Goal: Check status: Check status

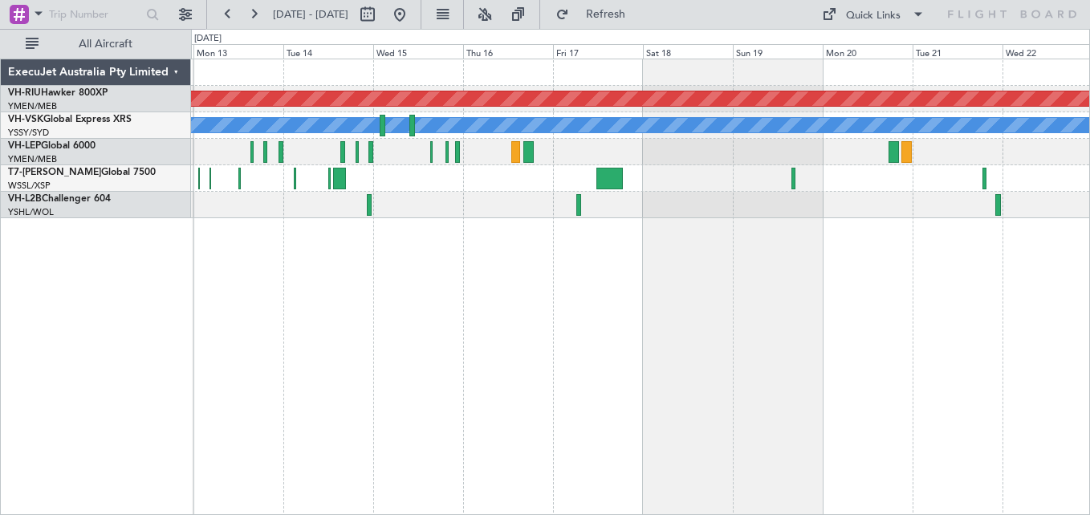
click at [255, 16] on button at bounding box center [254, 15] width 26 height 26
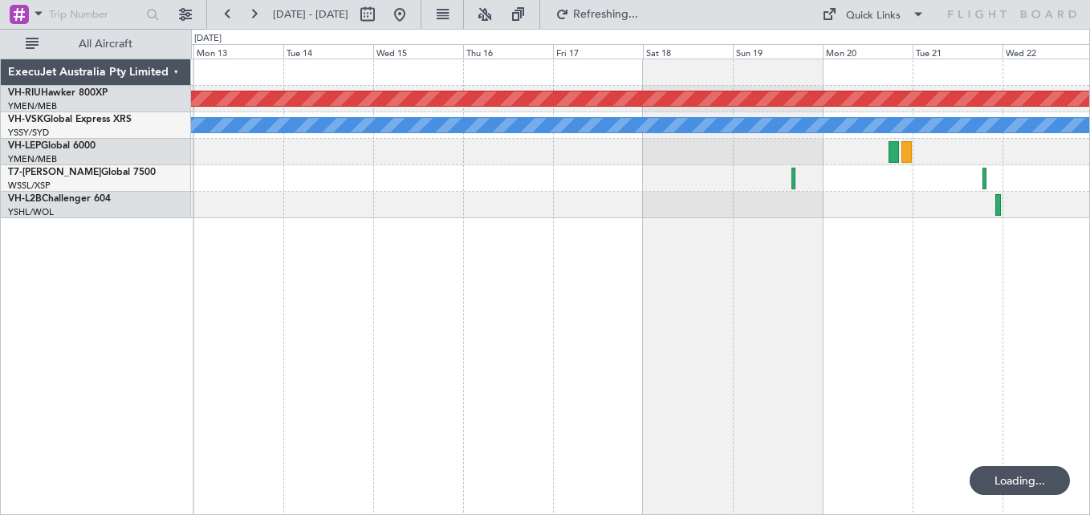
click at [255, 16] on button at bounding box center [254, 15] width 26 height 26
click at [228, 14] on button at bounding box center [228, 15] width 26 height 26
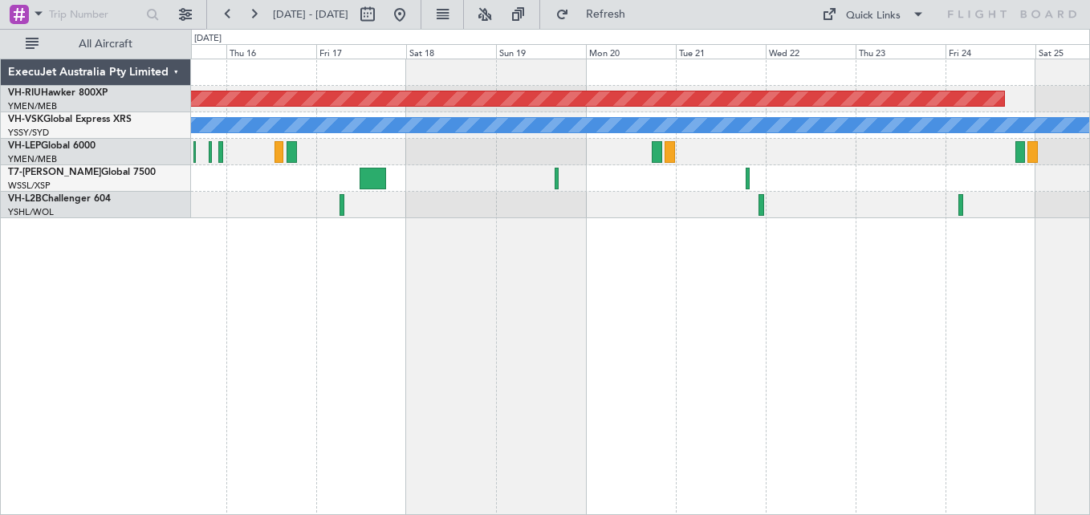
click at [380, 124] on div "Planned Maint [GEOGRAPHIC_DATA] ([GEOGRAPHIC_DATA]) [PERSON_NAME]" at bounding box center [640, 138] width 898 height 159
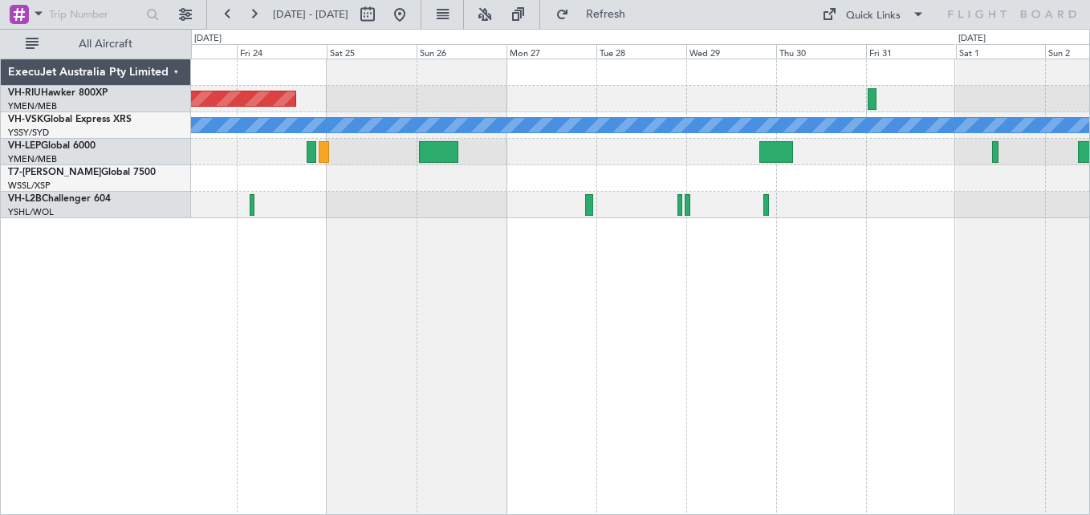
click at [660, 106] on div "Planned Maint [GEOGRAPHIC_DATA] ([GEOGRAPHIC_DATA]) [PERSON_NAME]" at bounding box center [640, 138] width 898 height 159
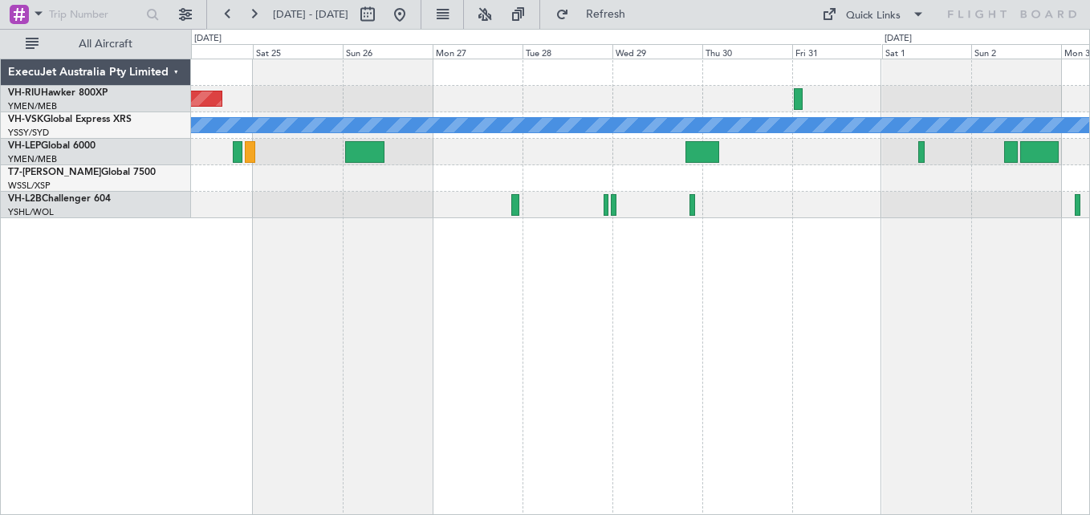
click at [776, 152] on div at bounding box center [640, 152] width 898 height 26
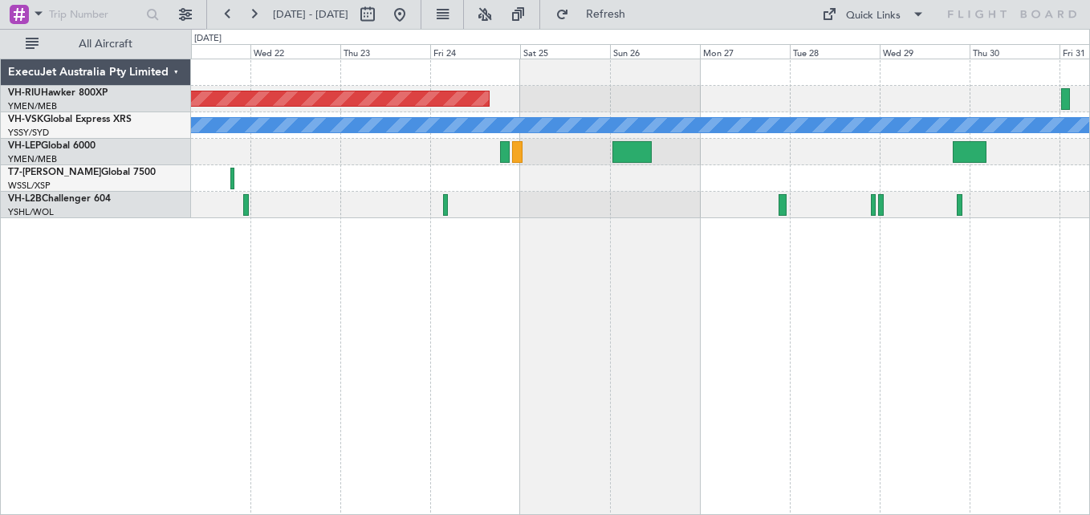
click at [723, 141] on div "Planned Maint [GEOGRAPHIC_DATA] ([GEOGRAPHIC_DATA]) [PERSON_NAME]" at bounding box center [640, 138] width 898 height 159
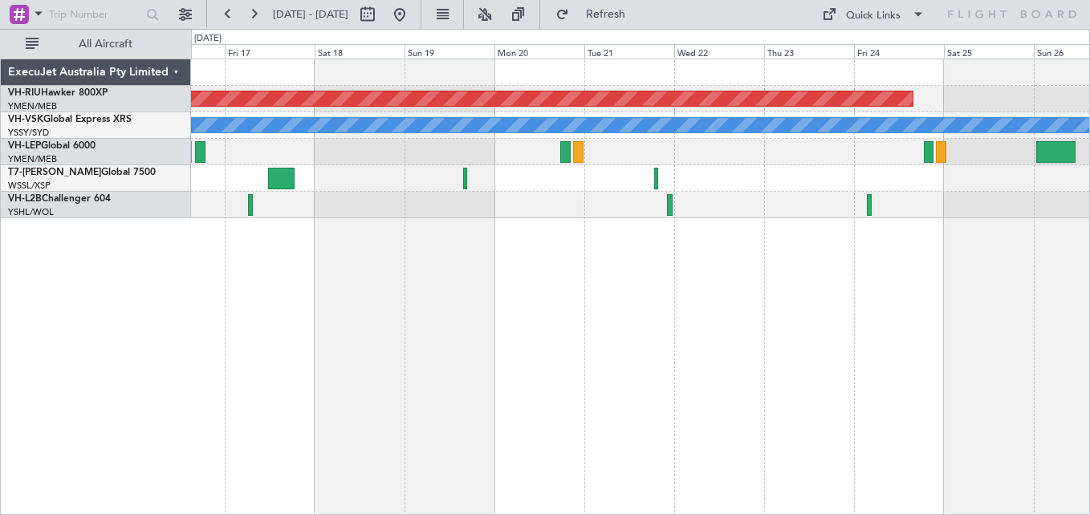
click at [752, 140] on div "Planned Maint [GEOGRAPHIC_DATA] ([GEOGRAPHIC_DATA]) [PERSON_NAME]" at bounding box center [640, 138] width 898 height 159
click at [260, 5] on button at bounding box center [254, 15] width 26 height 26
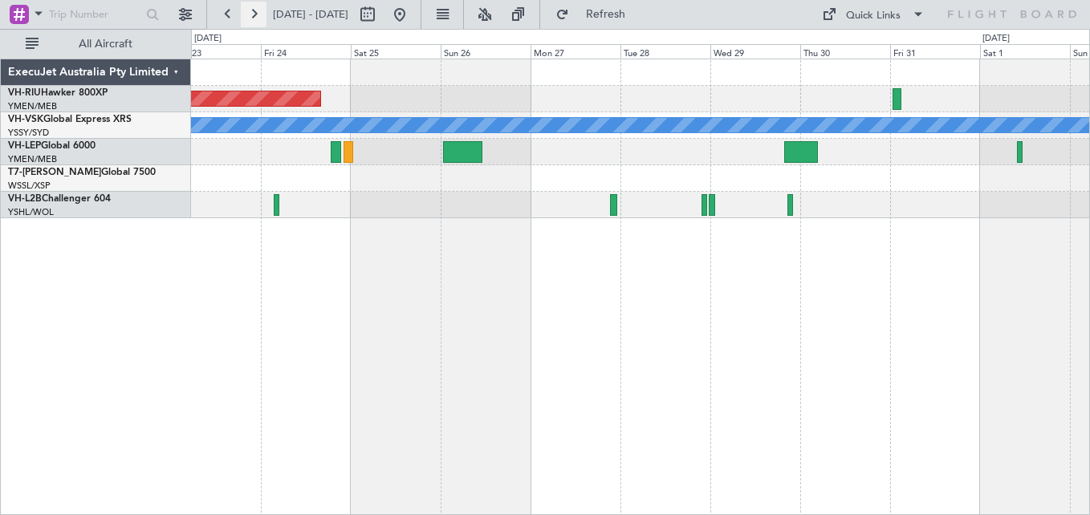
click at [254, 13] on button at bounding box center [254, 15] width 26 height 26
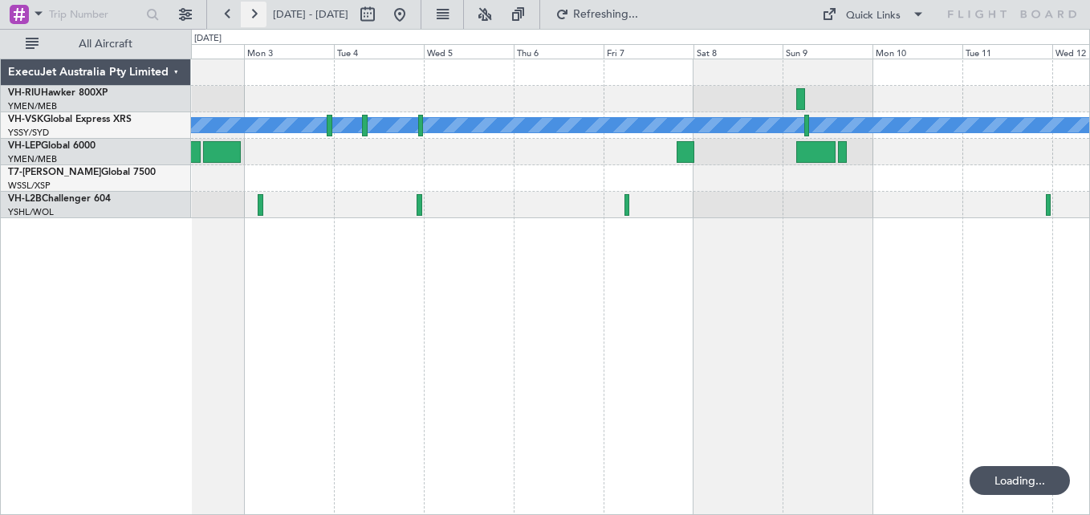
click at [254, 13] on button at bounding box center [254, 15] width 26 height 26
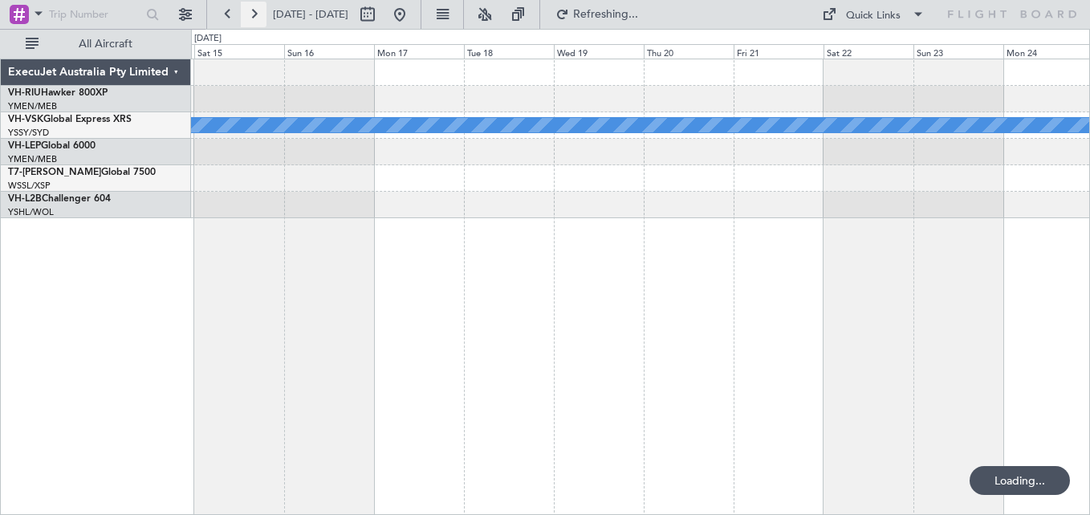
click at [254, 13] on button at bounding box center [254, 15] width 26 height 26
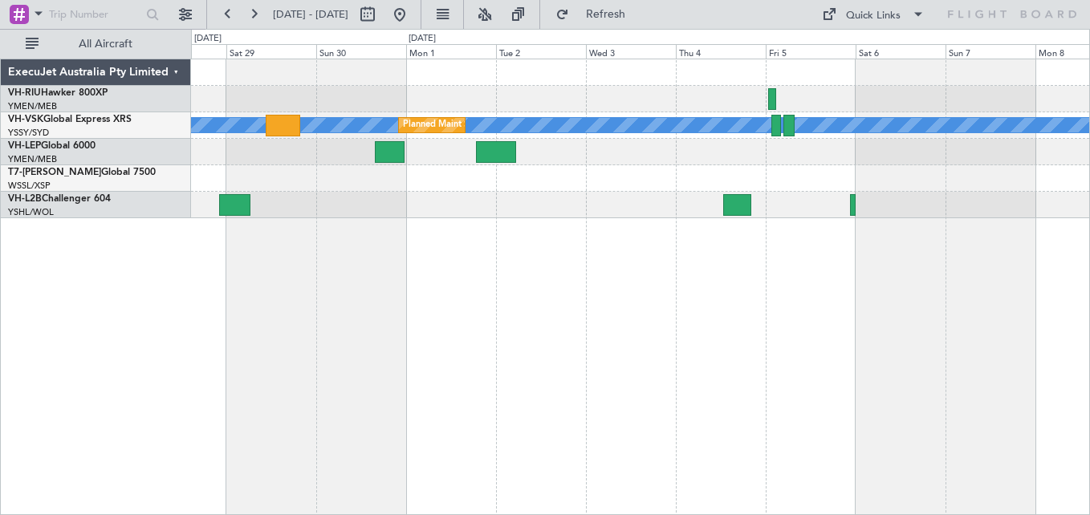
click at [632, 168] on div "[PERSON_NAME] Planned Maint Sydney ([PERSON_NAME] Intl)" at bounding box center [640, 138] width 898 height 159
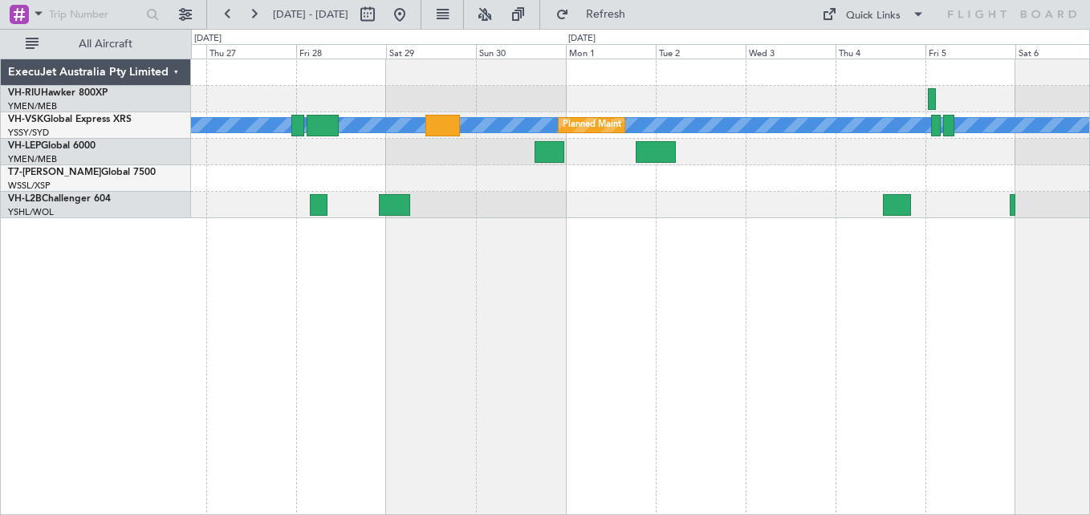
click at [548, 94] on div at bounding box center [640, 99] width 898 height 26
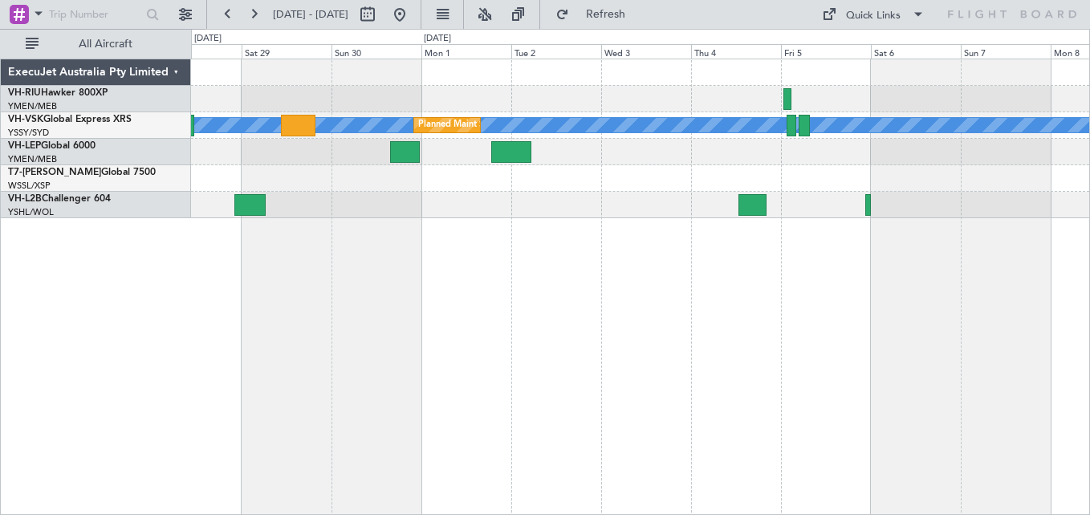
click at [702, 211] on div "[PERSON_NAME] Planned Maint Sydney ([PERSON_NAME] Intl)" at bounding box center [640, 138] width 898 height 159
